Goal: Find specific page/section: Find specific page/section

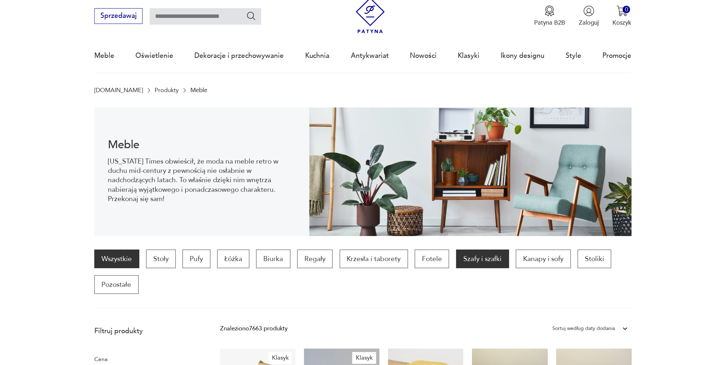
click at [483, 254] on p "Szafy i szafki" at bounding box center [482, 259] width 53 height 19
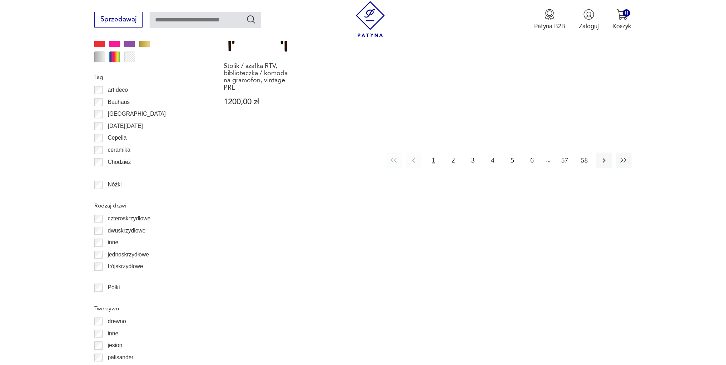
scroll to position [888, 0]
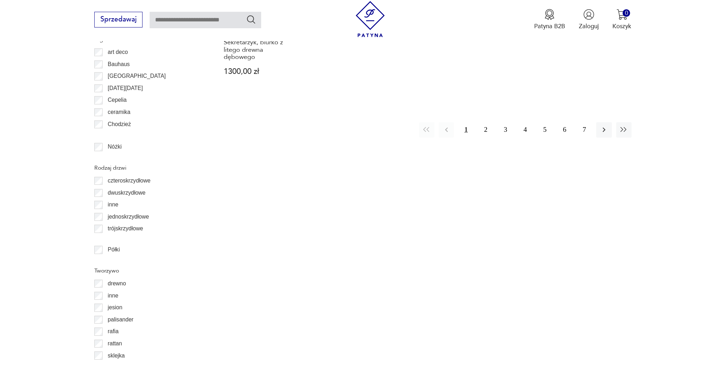
scroll to position [930, 0]
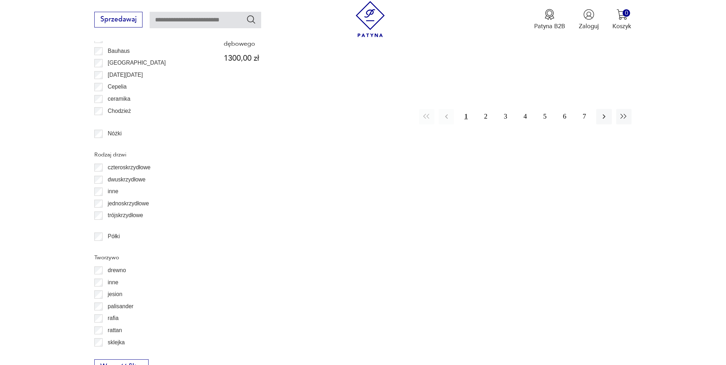
click at [100, 240] on div "Półki" at bounding box center [146, 237] width 105 height 12
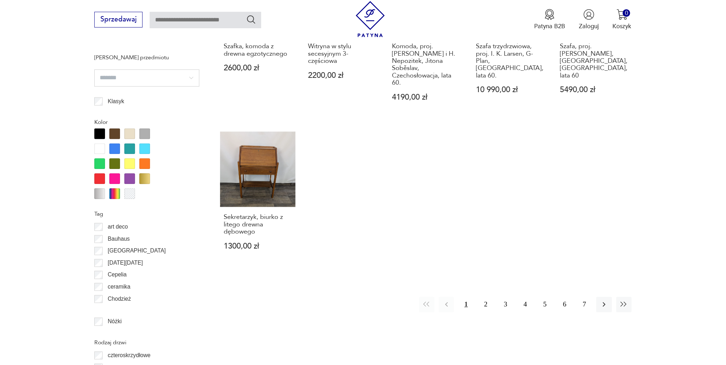
scroll to position [739, 0]
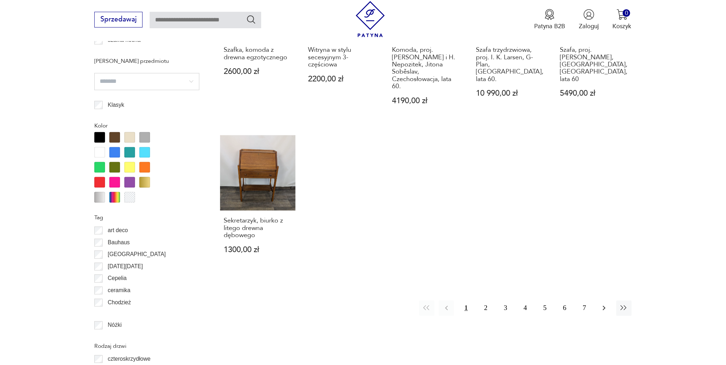
click at [604, 304] on icon "button" at bounding box center [604, 308] width 9 height 9
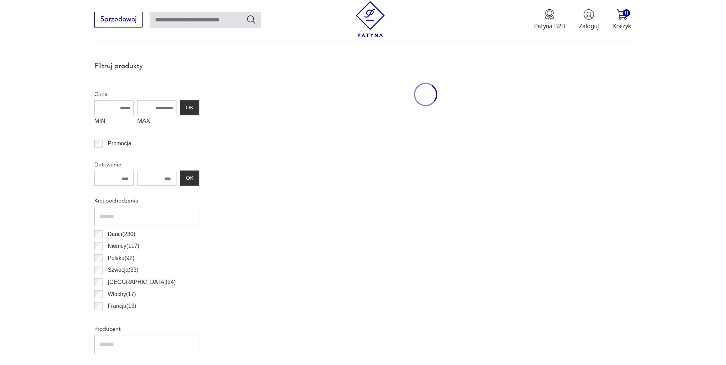
scroll to position [241, 0]
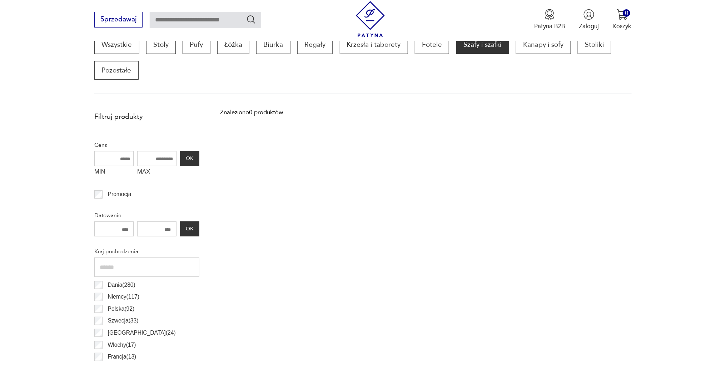
click at [153, 159] on input "MAX" at bounding box center [156, 158] width 39 height 15
type input "****"
click at [188, 161] on button "OK" at bounding box center [189, 158] width 19 height 15
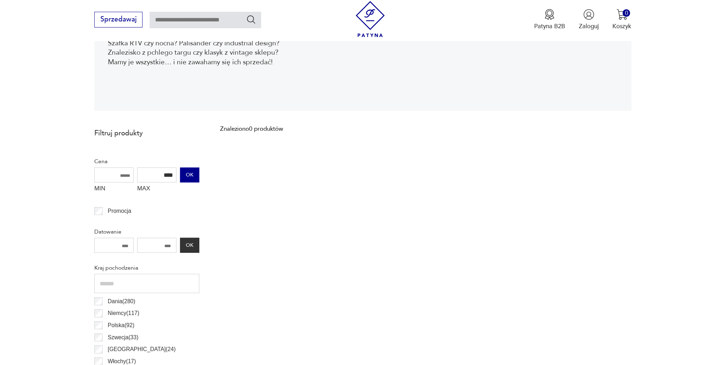
scroll to position [153, 0]
